Goal: Task Accomplishment & Management: Complete application form

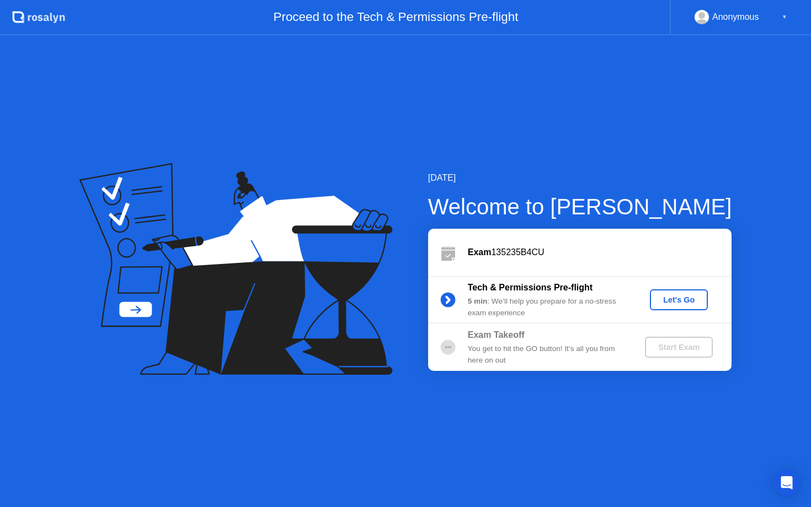
click at [661, 304] on div "Let's Go" at bounding box center [678, 300] width 49 height 9
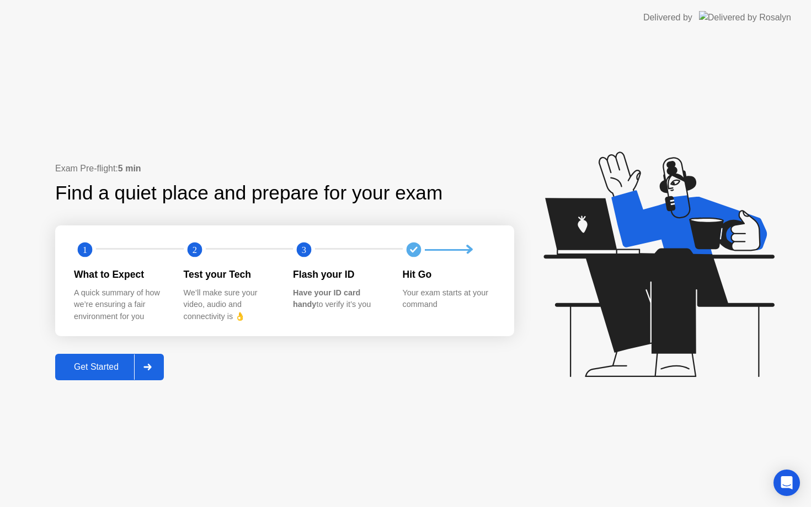
click at [85, 367] on div "Get Started" at bounding box center [96, 367] width 76 height 10
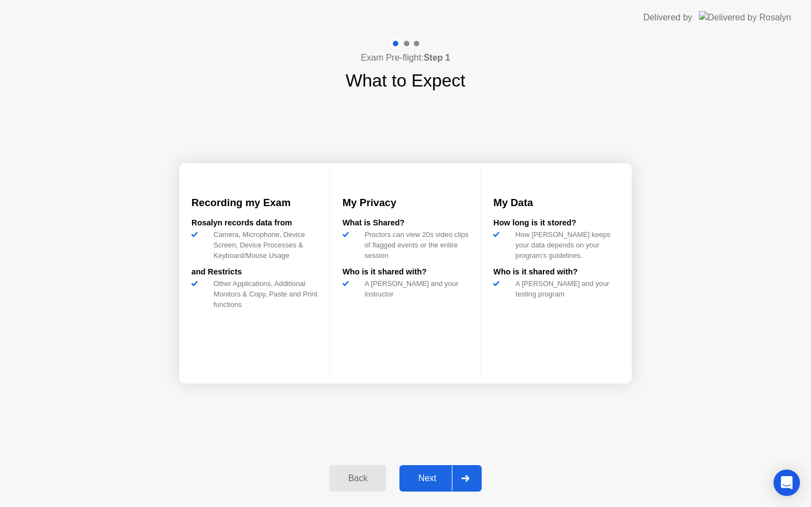
click at [421, 479] on div "Next" at bounding box center [427, 479] width 49 height 10
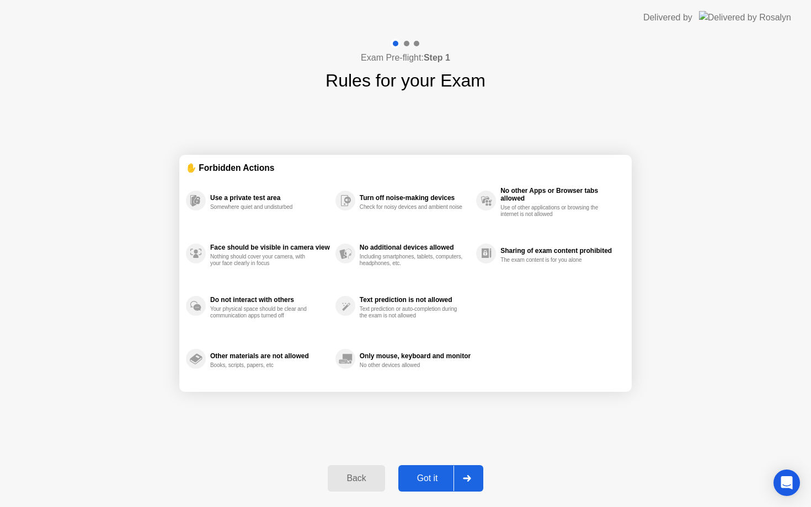
click at [421, 479] on div "Got it" at bounding box center [427, 479] width 52 height 10
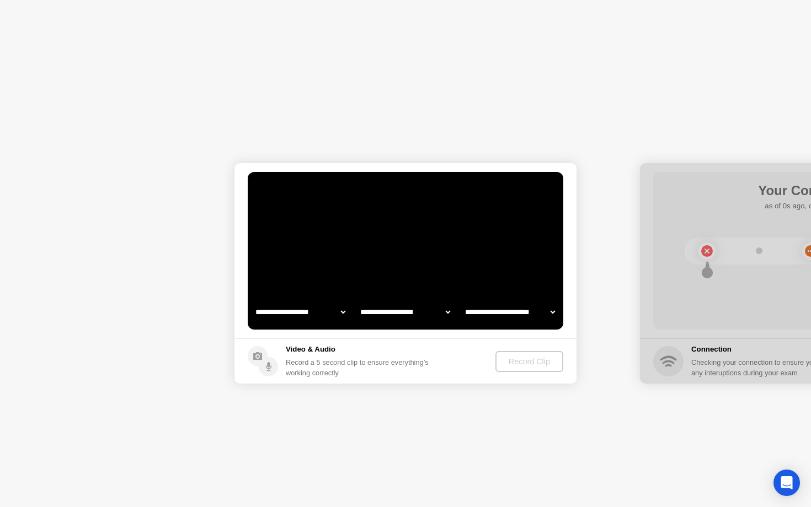
select select "**********"
select select "*******"
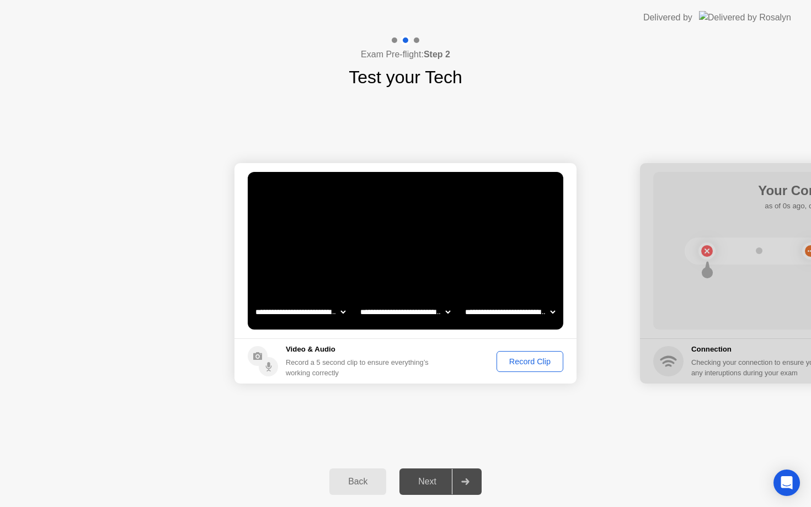
click at [525, 362] on div "Record Clip" at bounding box center [529, 361] width 59 height 9
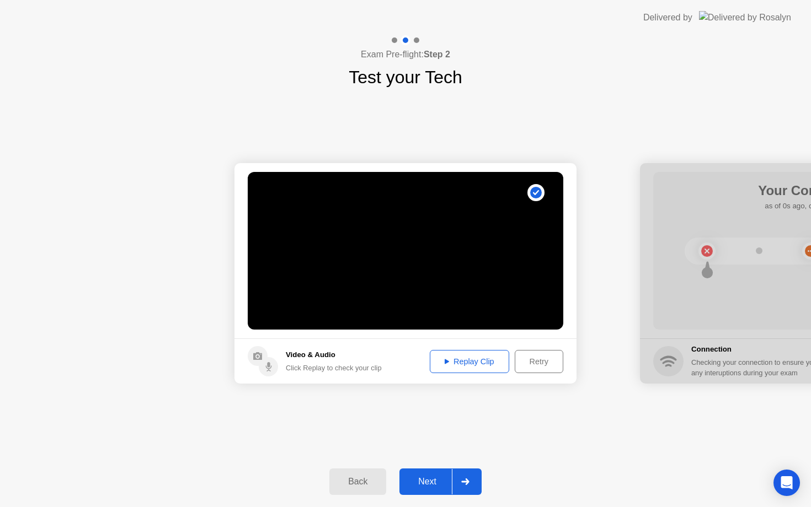
click at [434, 480] on div "Next" at bounding box center [427, 482] width 49 height 10
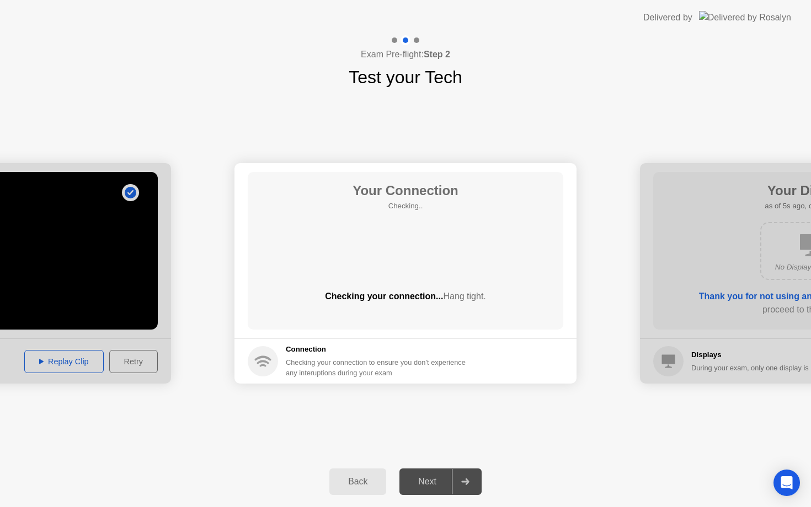
click at [737, 79] on div "Exam Pre-flight: Step 2 Test your Tech" at bounding box center [405, 62] width 811 height 55
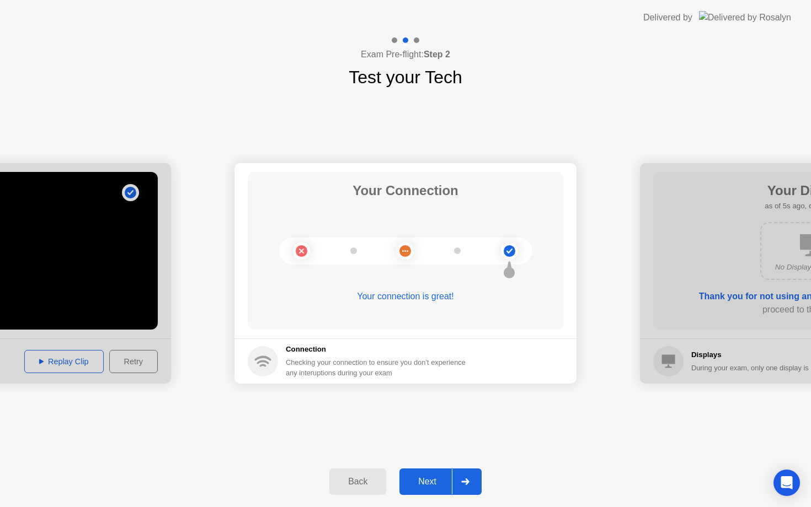
click at [425, 481] on div "Next" at bounding box center [427, 482] width 49 height 10
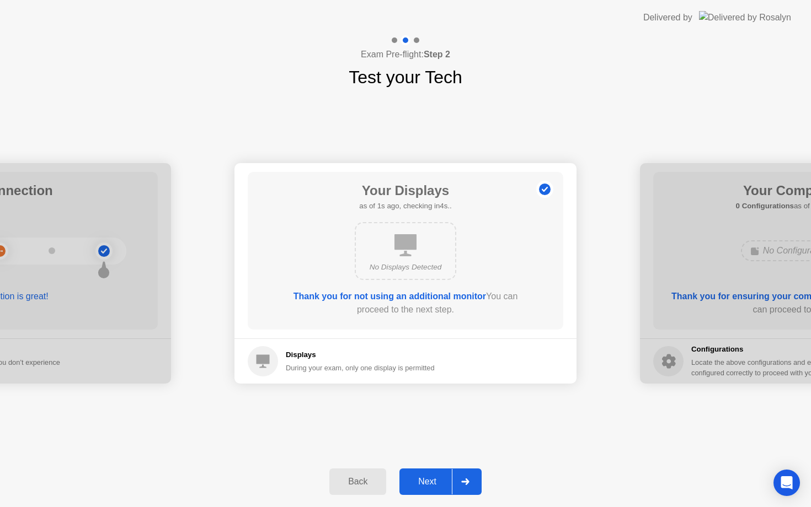
click at [433, 478] on div "Next" at bounding box center [427, 482] width 49 height 10
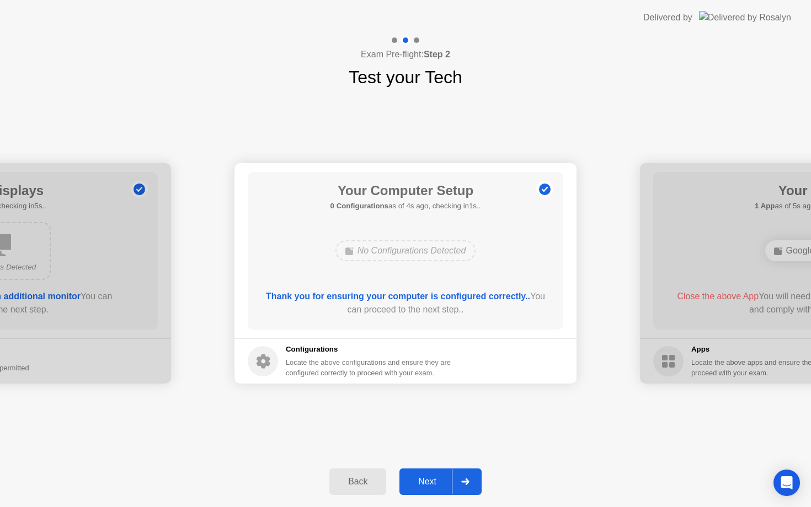
click at [421, 481] on div "Next" at bounding box center [427, 482] width 49 height 10
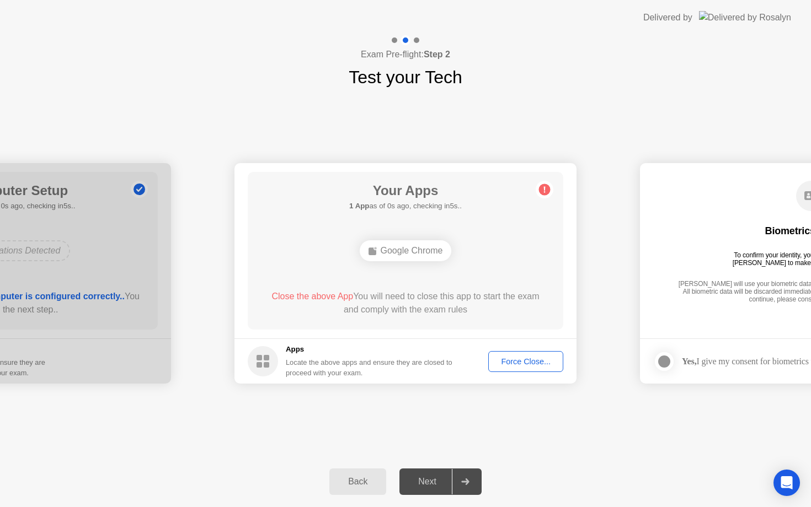
click at [434, 483] on div "Next" at bounding box center [427, 482] width 49 height 10
click at [436, 480] on div "Next" at bounding box center [427, 482] width 49 height 10
click at [524, 358] on div "Force Close..." at bounding box center [525, 361] width 67 height 9
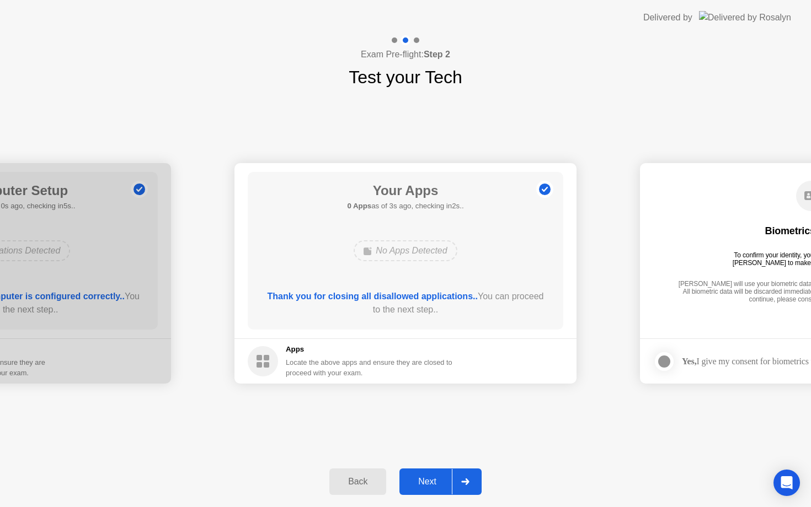
click at [427, 485] on div "Next" at bounding box center [427, 482] width 49 height 10
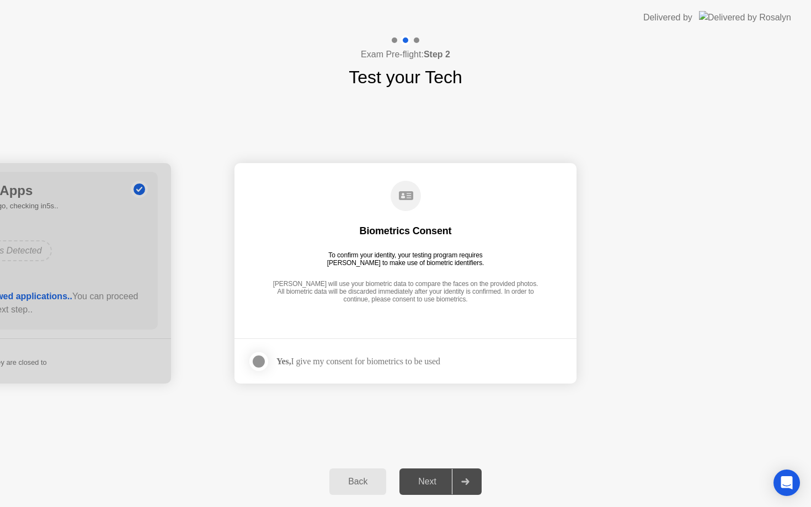
click at [427, 481] on div "Next" at bounding box center [427, 482] width 49 height 10
click at [255, 358] on div at bounding box center [258, 361] width 13 height 13
click at [428, 478] on div "Next" at bounding box center [427, 482] width 49 height 10
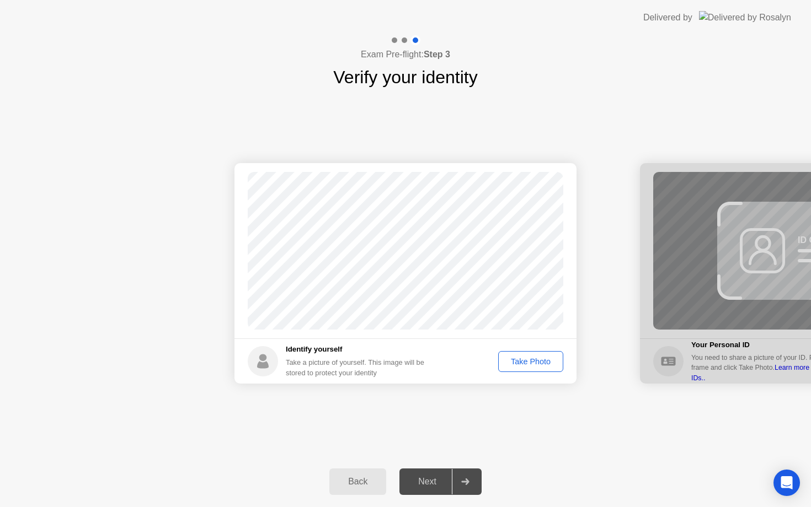
click at [429, 487] on div "Next" at bounding box center [427, 482] width 49 height 10
click at [522, 362] on div "Take Photo" at bounding box center [530, 361] width 57 height 9
click at [430, 477] on div "Next" at bounding box center [427, 482] width 49 height 10
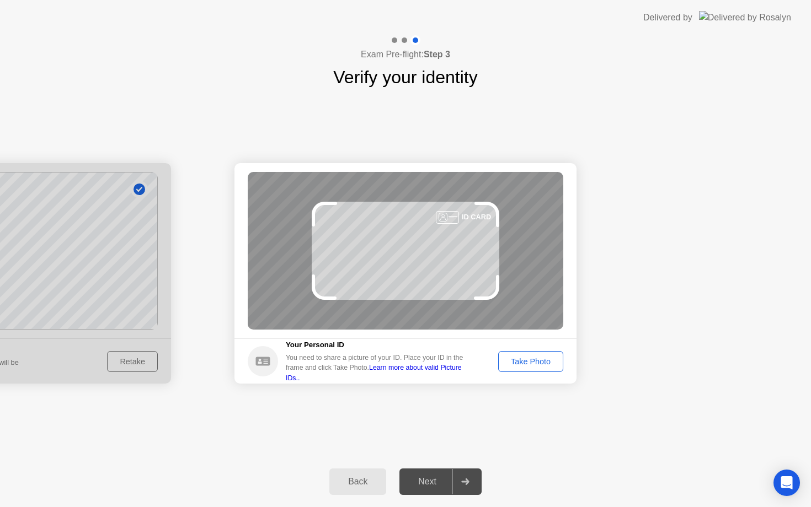
click at [523, 363] on div "Take Photo" at bounding box center [530, 361] width 57 height 9
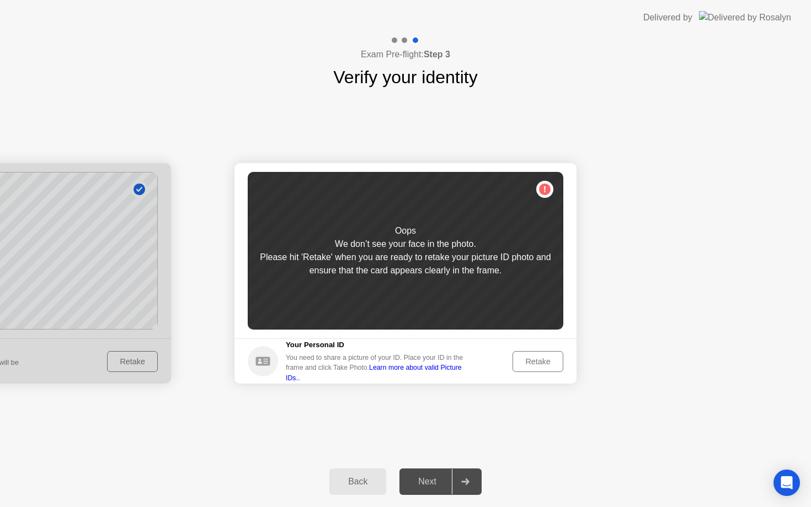
click at [539, 365] on div "Retake" at bounding box center [537, 361] width 43 height 9
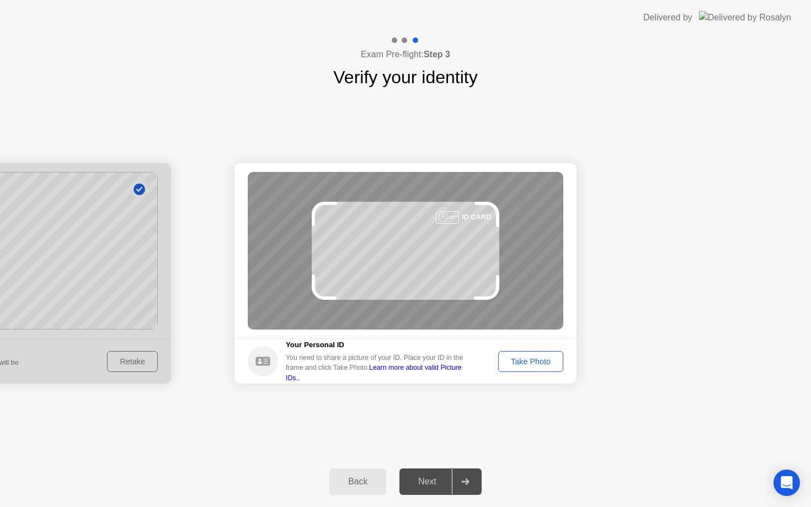
click at [539, 364] on div "Take Photo" at bounding box center [530, 361] width 57 height 9
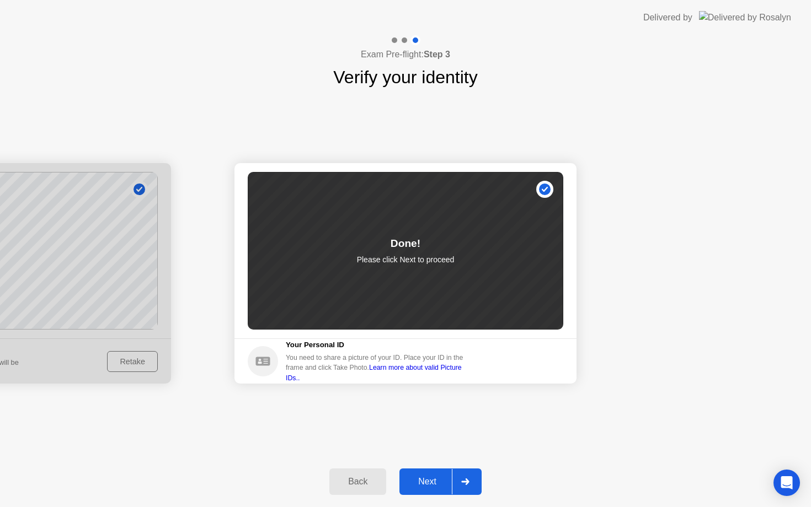
click at [426, 484] on div "Next" at bounding box center [427, 482] width 49 height 10
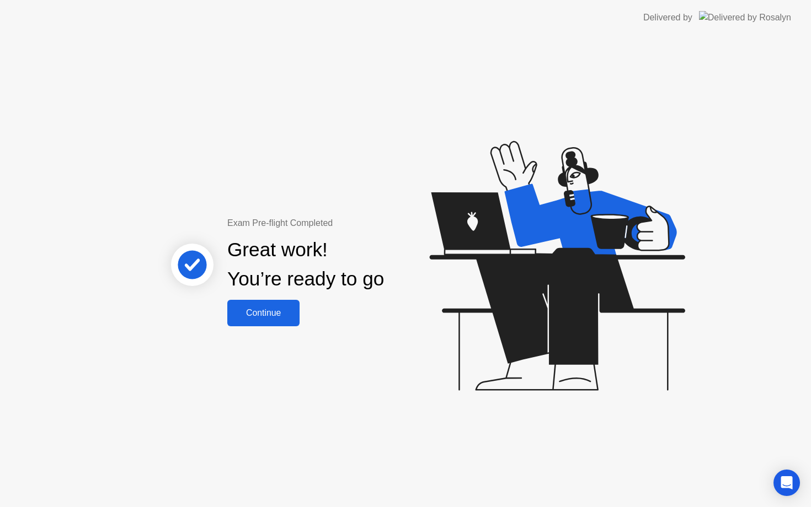
click at [267, 316] on div "Continue" at bounding box center [263, 313] width 66 height 10
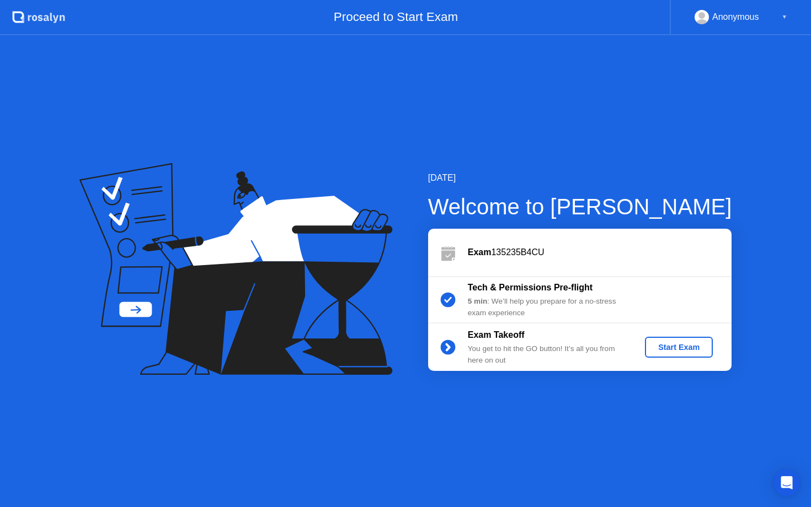
click at [662, 345] on div "Start Exam" at bounding box center [678, 347] width 59 height 9
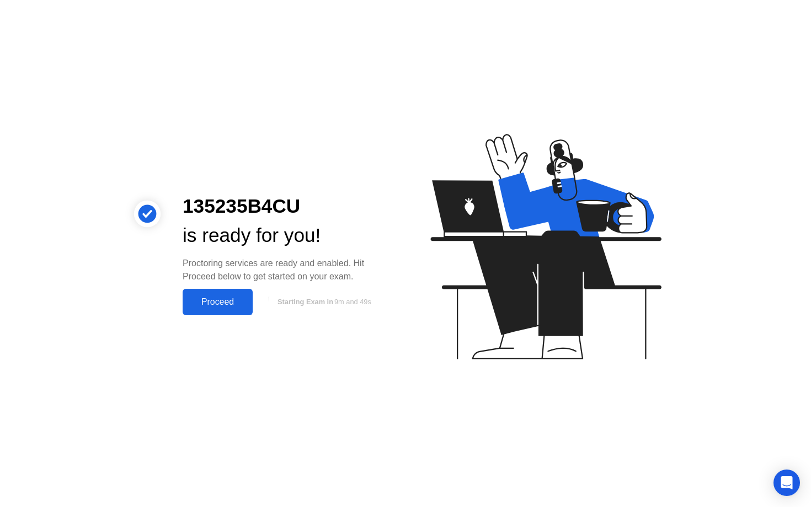
click at [201, 309] on button "Proceed" at bounding box center [218, 302] width 70 height 26
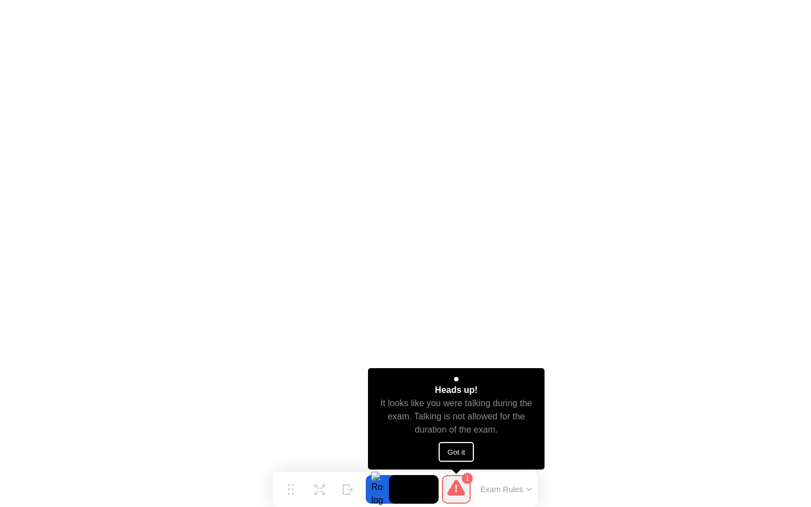
click at [453, 450] on button "Got it" at bounding box center [455, 452] width 35 height 20
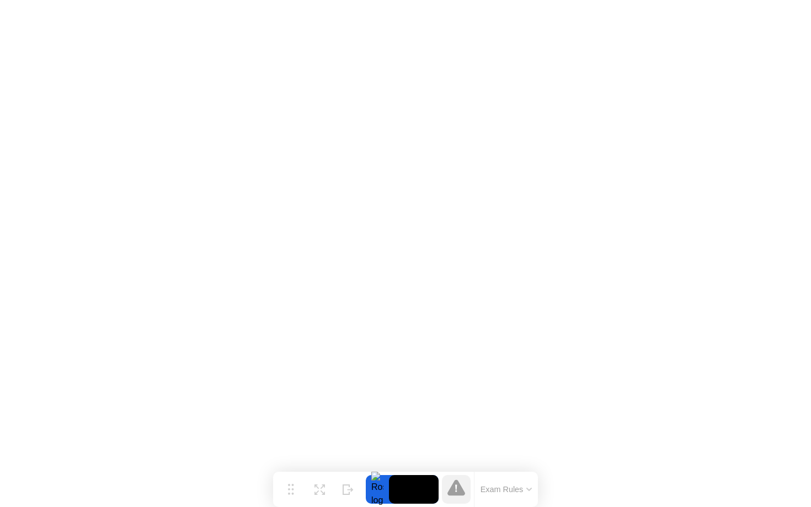
click at [457, 493] on icon at bounding box center [456, 488] width 18 height 16
